Goal: Task Accomplishment & Management: Manage account settings

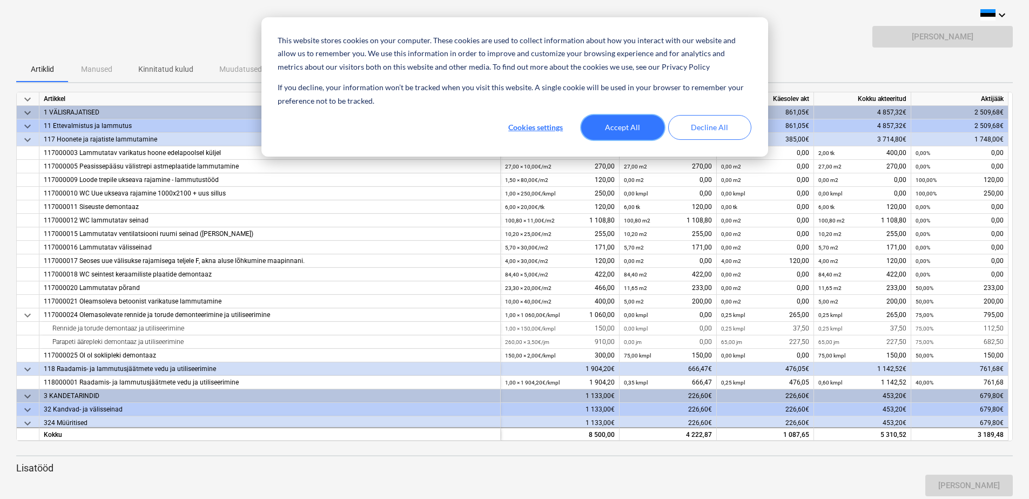
click at [611, 133] on button "Accept All" at bounding box center [622, 127] width 83 height 25
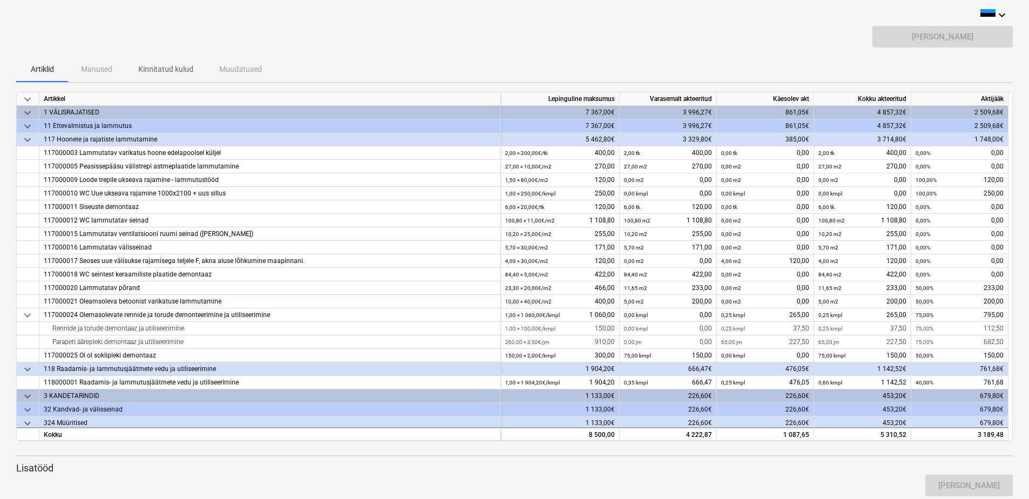
click at [942, 38] on div "[PERSON_NAME]" at bounding box center [942, 37] width 140 height 22
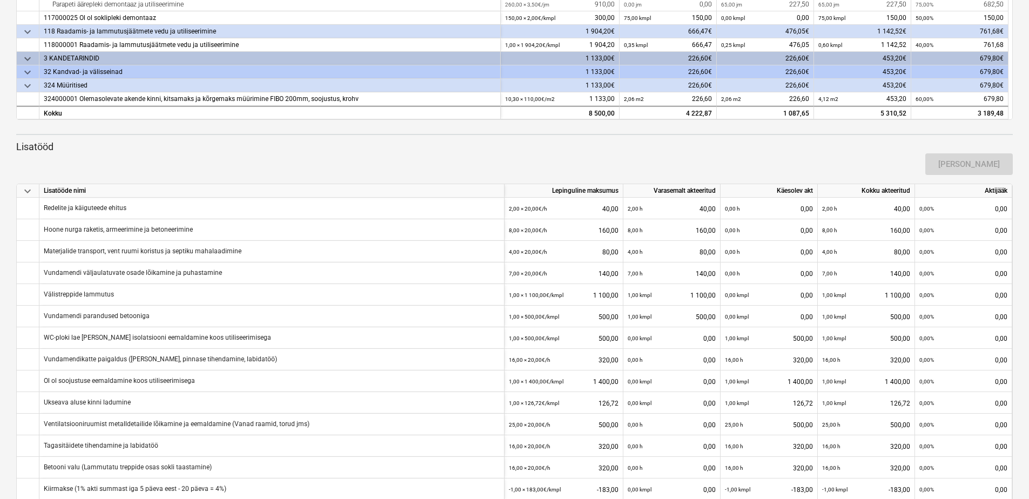
scroll to position [366, 0]
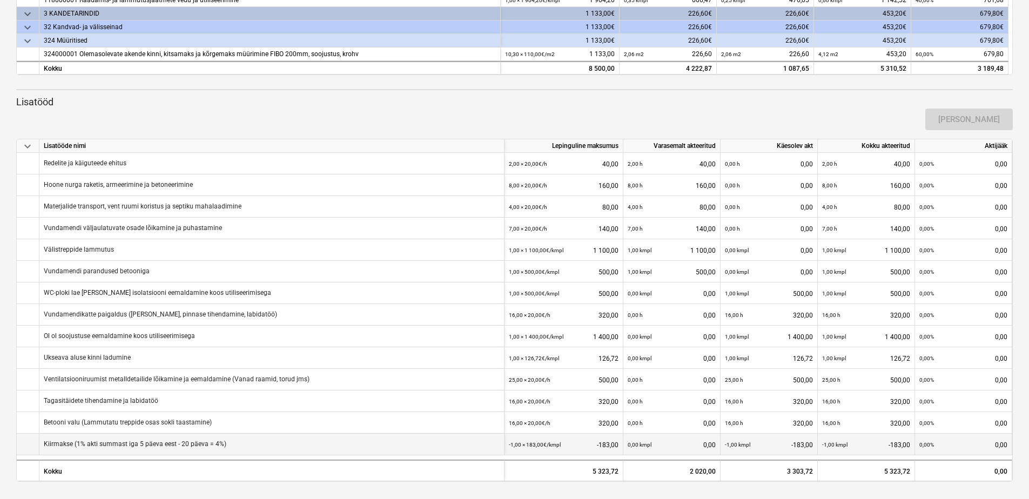
click at [855, 437] on div "-1,00 kmpl -183,00" at bounding box center [866, 445] width 88 height 22
click at [790, 446] on div "-1,00 kmpl -183,00" at bounding box center [769, 445] width 88 height 22
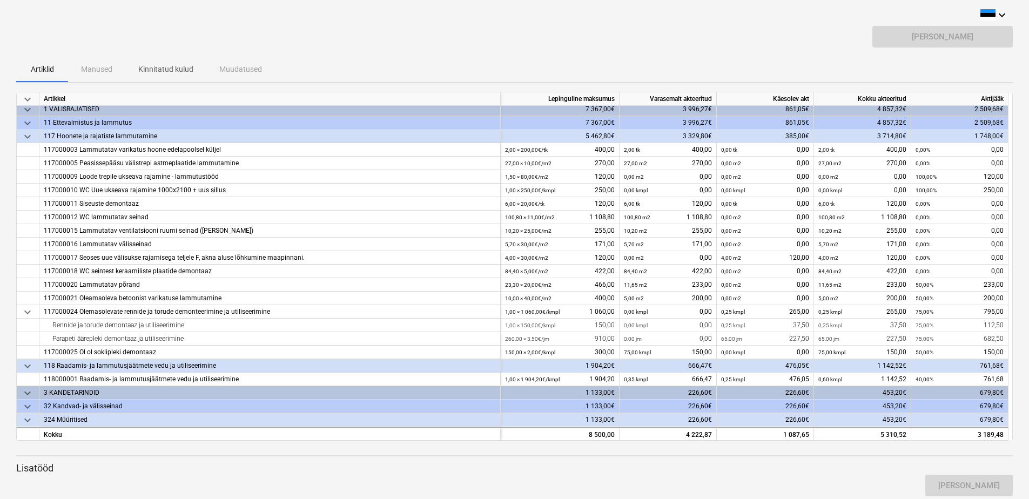
scroll to position [0, 0]
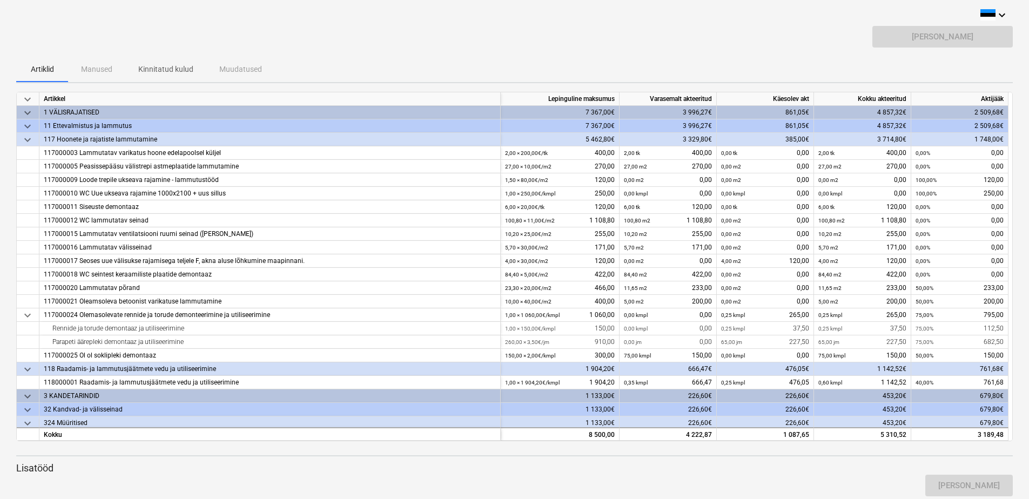
click at [172, 74] on p "Kinnitatud kulud" at bounding box center [165, 69] width 55 height 11
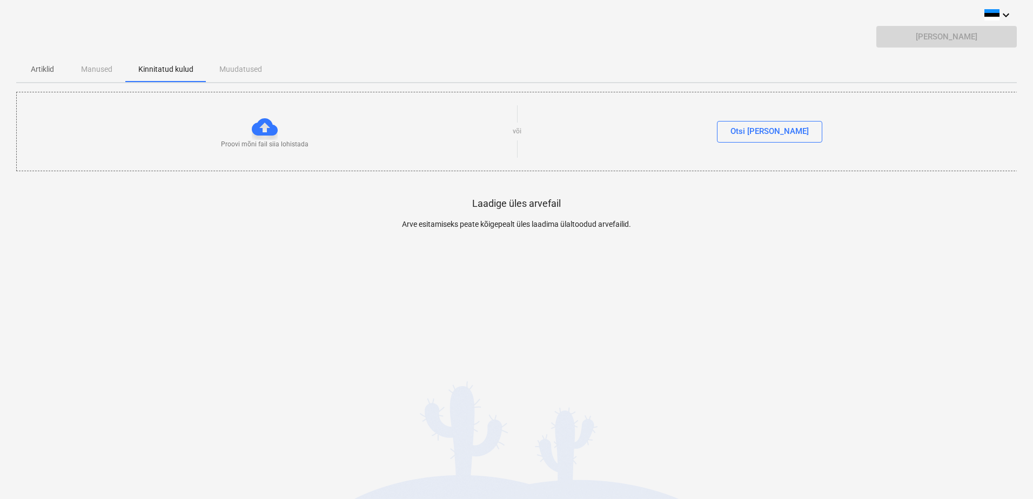
click at [44, 64] on p "Artiklid" at bounding box center [42, 69] width 26 height 11
click at [35, 72] on p "Artiklid" at bounding box center [42, 69] width 26 height 11
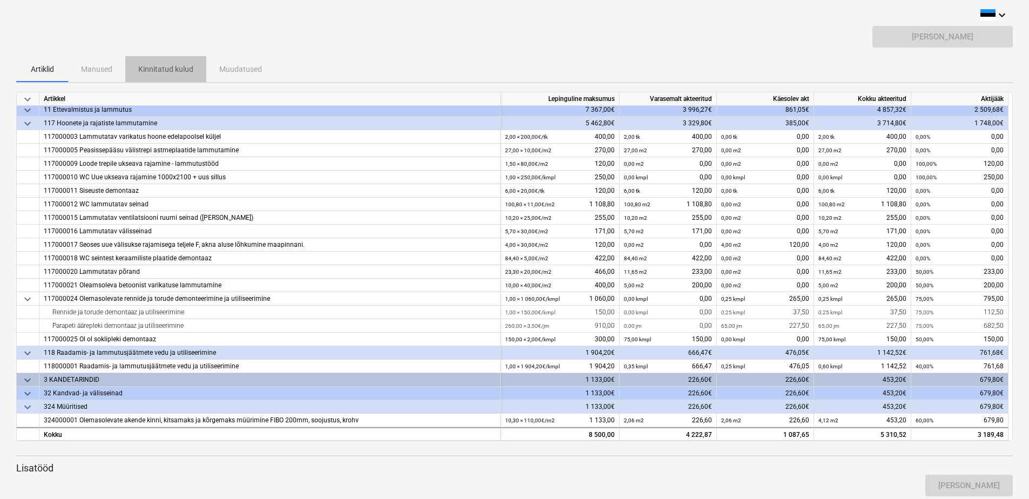
click at [172, 74] on p "Kinnitatud kulud" at bounding box center [165, 69] width 55 height 11
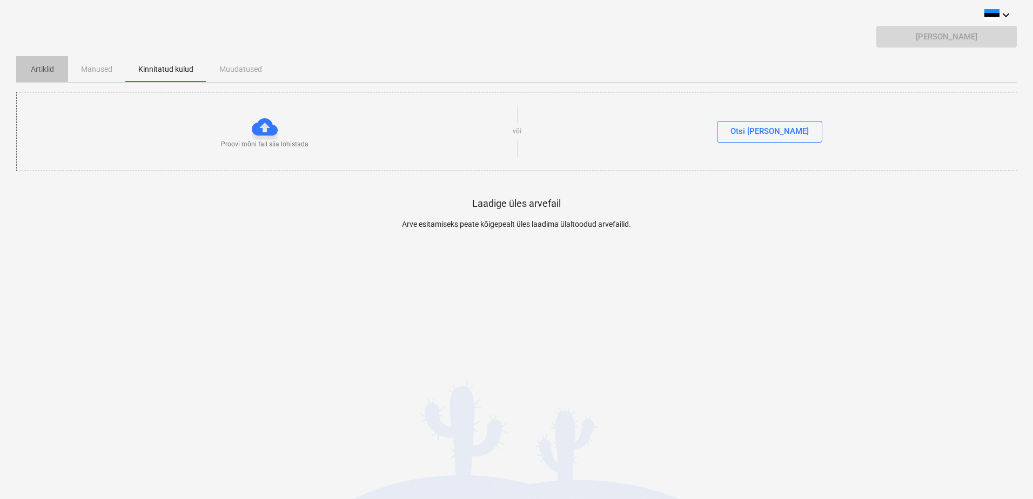
click at [49, 69] on p "Artiklid" at bounding box center [42, 69] width 26 height 11
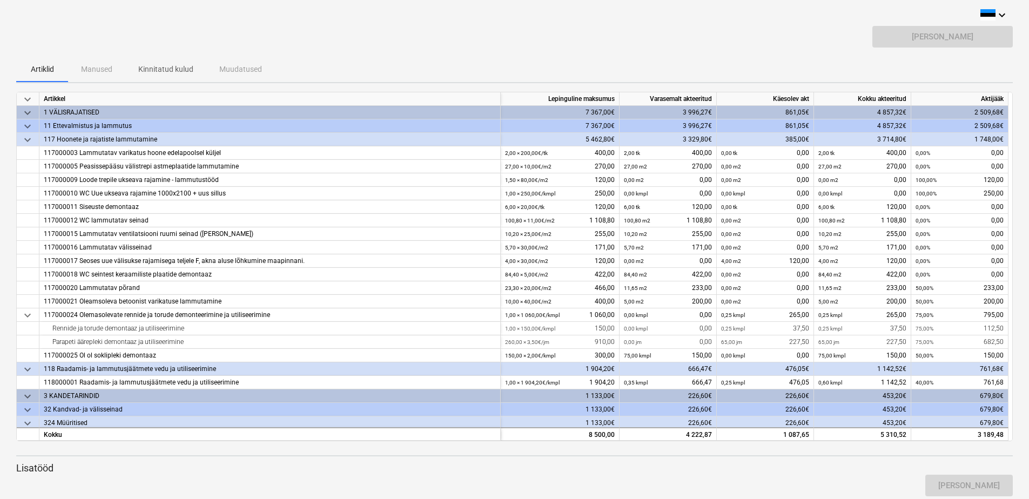
click at [171, 71] on p "Kinnitatud kulud" at bounding box center [165, 69] width 55 height 11
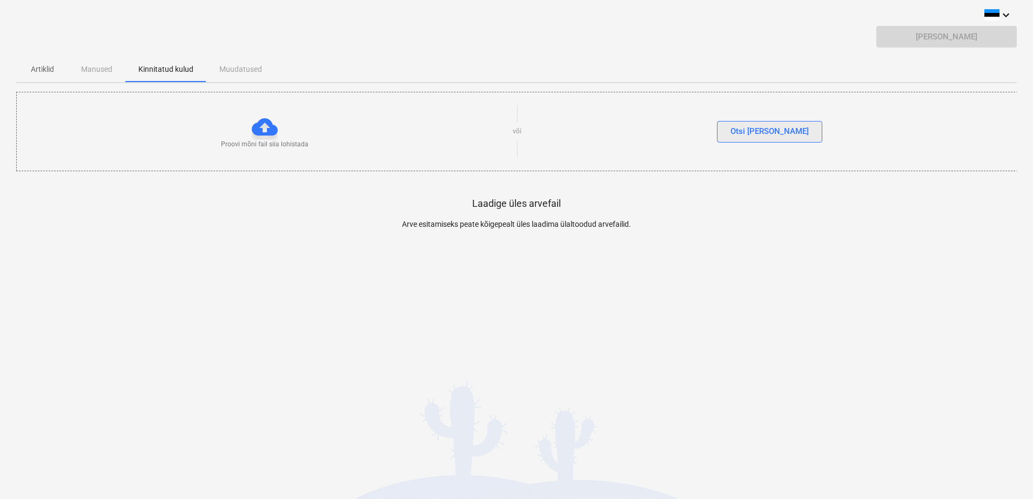
click at [787, 130] on button "Otsi [PERSON_NAME]" at bounding box center [769, 132] width 105 height 22
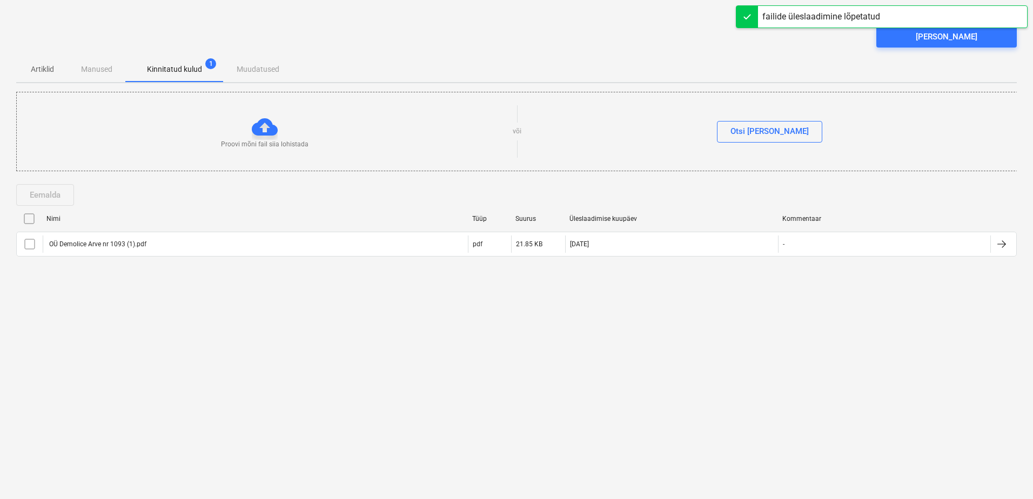
click at [725, 311] on div "keyboard_arrow_down [PERSON_NAME] Artiklid Manused Kinnitatud kulud 1 Muudatuse…" at bounding box center [516, 249] width 1033 height 499
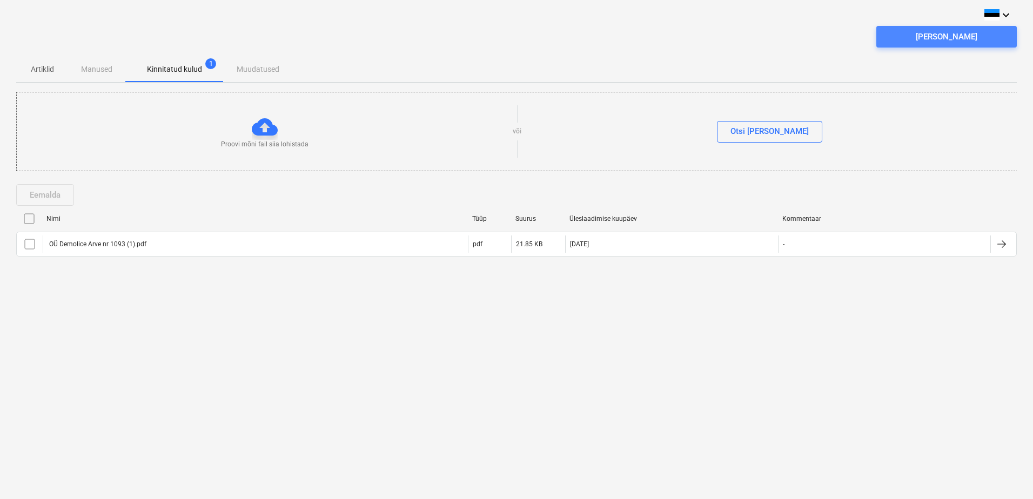
click at [955, 39] on div "[PERSON_NAME]" at bounding box center [947, 37] width 62 height 14
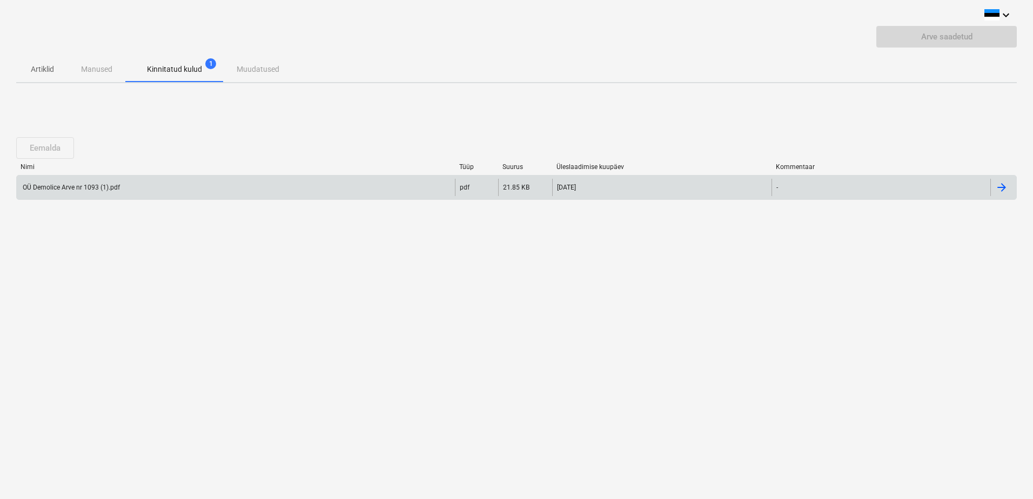
click at [165, 195] on div "OÜ Demolice Arve nr 1093 (1).pdf" at bounding box center [236, 187] width 438 height 17
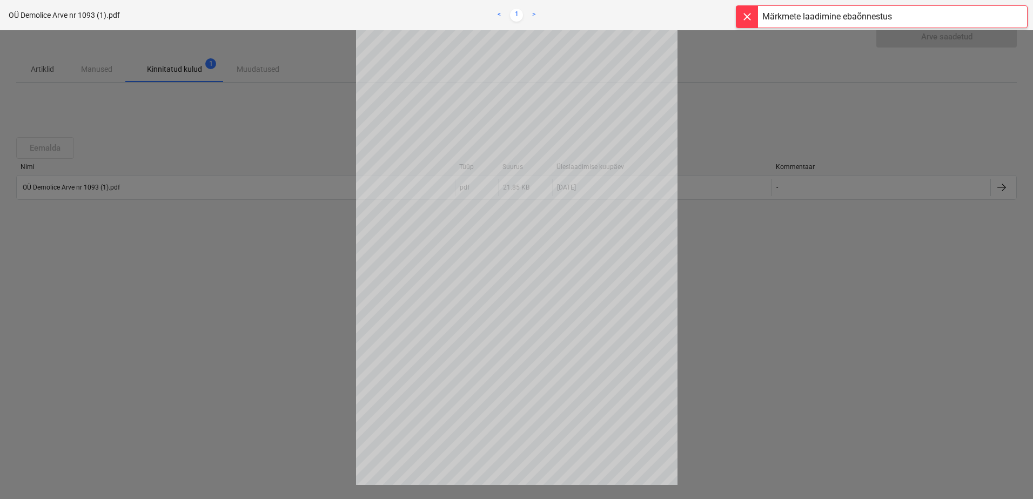
click at [704, 323] on div at bounding box center [516, 264] width 1033 height 469
click at [697, 315] on div at bounding box center [516, 264] width 1033 height 469
click at [159, 263] on div at bounding box center [516, 264] width 1033 height 469
click at [268, 117] on div at bounding box center [516, 264] width 1033 height 469
click at [1017, 17] on span "close" at bounding box center [1013, 15] width 13 height 13
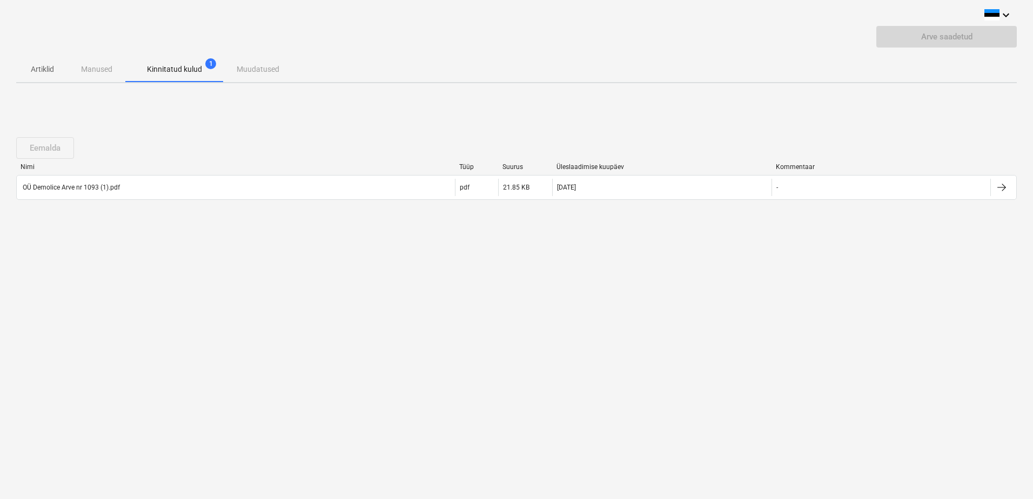
click at [29, 74] on p "Artiklid" at bounding box center [42, 69] width 26 height 11
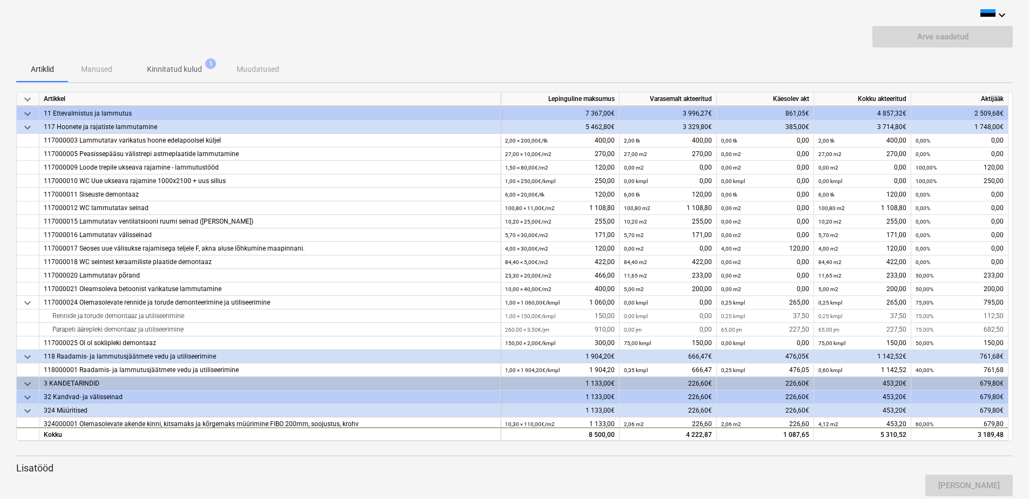
scroll to position [16, 0]
